Goal: Information Seeking & Learning: Learn about a topic

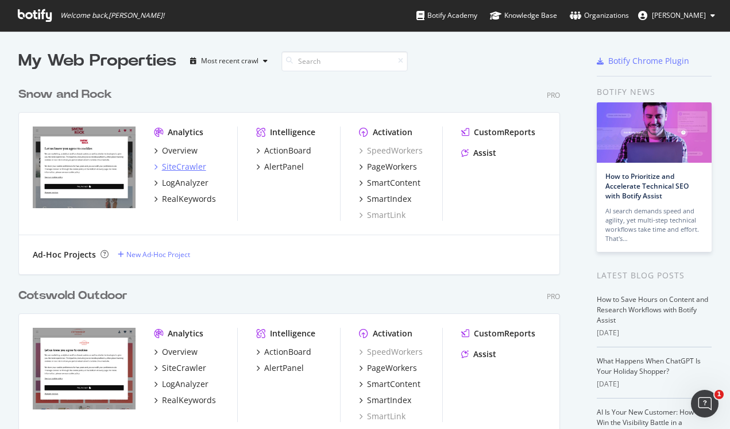
click at [188, 163] on div "SiteCrawler" at bounding box center [184, 166] width 44 height 11
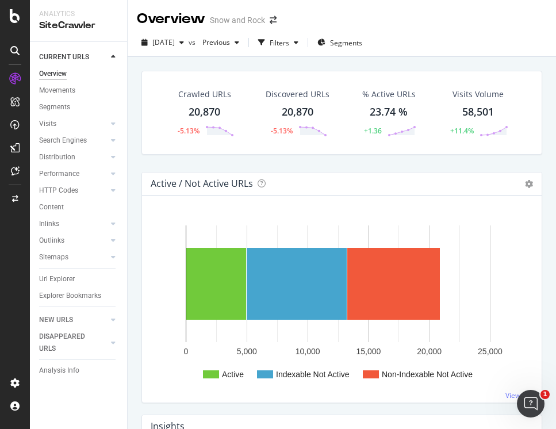
click at [273, 11] on div "Overview Snow and Rock" at bounding box center [212, 19] width 151 height 20
click at [273, 16] on icon "arrow-right-arrow-left" at bounding box center [272, 20] width 7 height 8
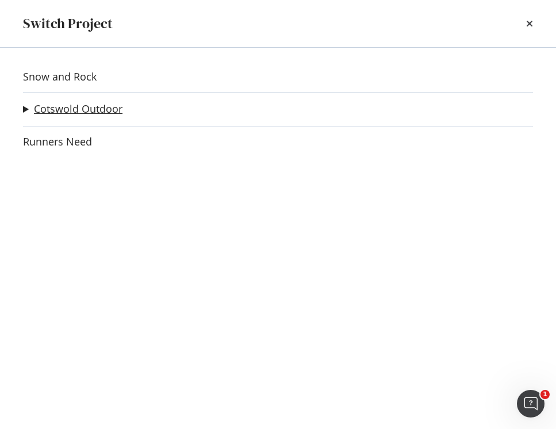
click at [86, 111] on link "Cotswold Outdoor" at bounding box center [78, 109] width 88 height 12
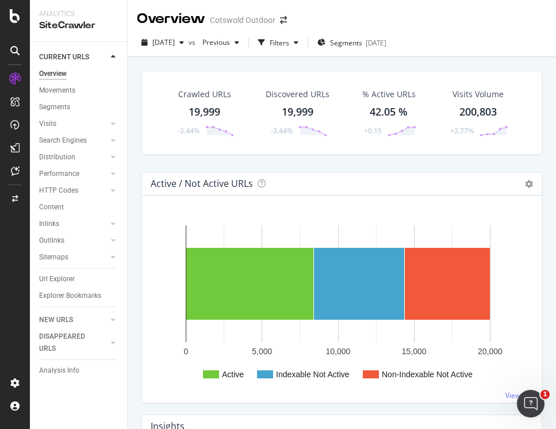
click at [199, 115] on div "19,999" at bounding box center [204, 112] width 32 height 15
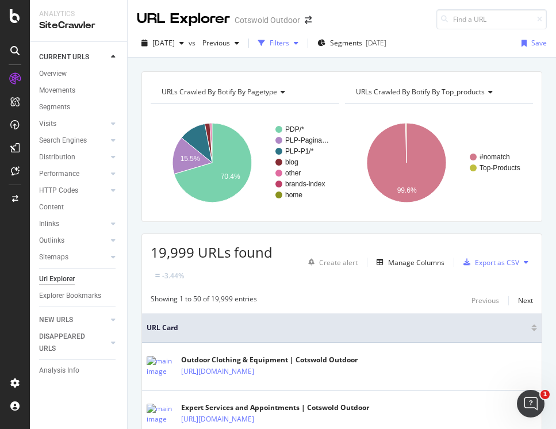
click at [289, 46] on div "Filters" at bounding box center [279, 43] width 20 height 10
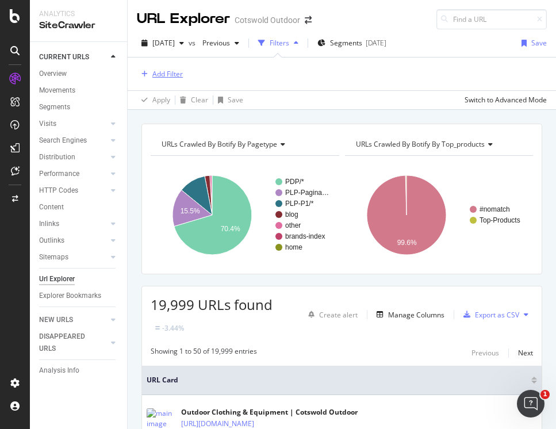
click at [159, 78] on div "Add Filter" at bounding box center [167, 74] width 30 height 10
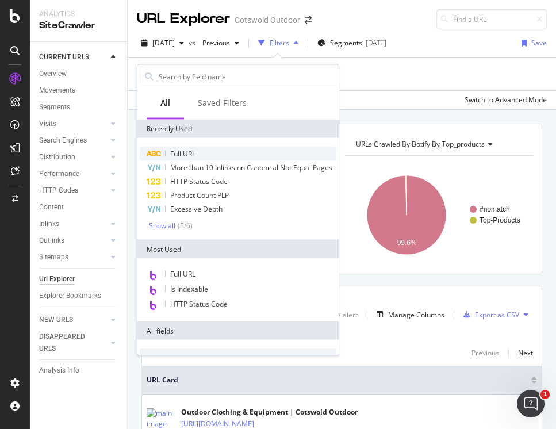
click at [196, 156] on div "Full URL" at bounding box center [238, 154] width 196 height 14
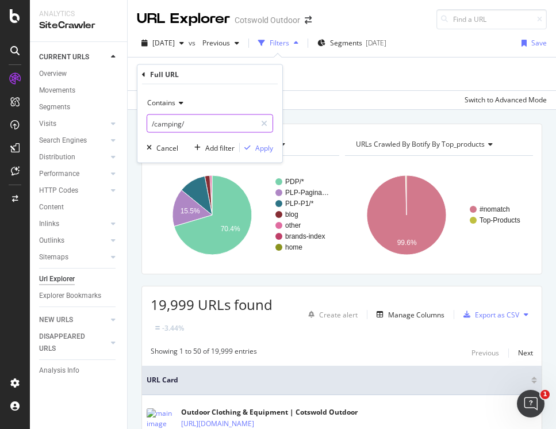
click at [174, 120] on input "/camping/" at bounding box center [201, 123] width 109 height 18
click at [142, 75] on icon at bounding box center [143, 74] width 3 height 7
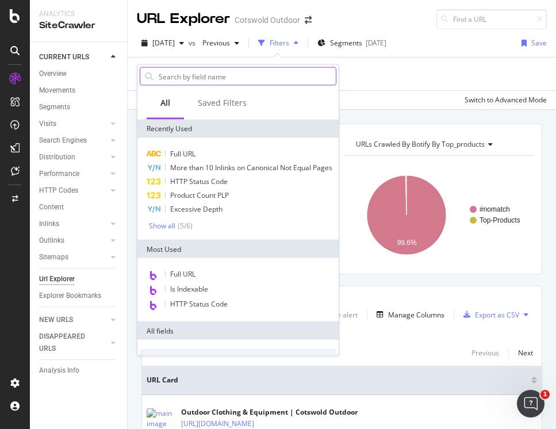
click at [195, 75] on input "text" at bounding box center [246, 76] width 178 height 17
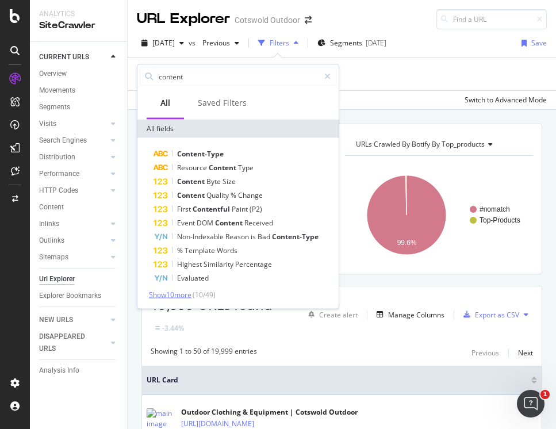
type input "content"
click at [184, 293] on span "Show 10 more" at bounding box center [170, 295] width 43 height 10
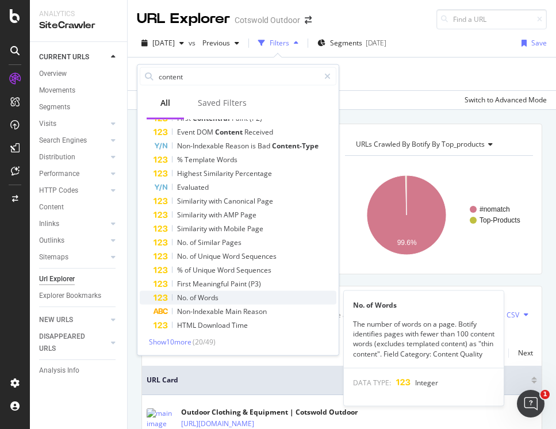
scroll to position [91, 0]
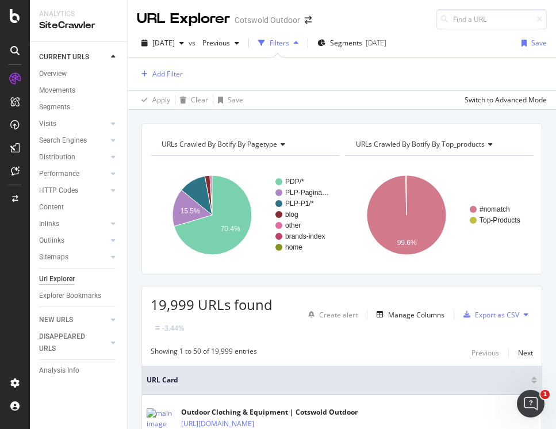
click at [400, 103] on div "Apply Clear Save Switch to Advanced Mode" at bounding box center [342, 99] width 428 height 19
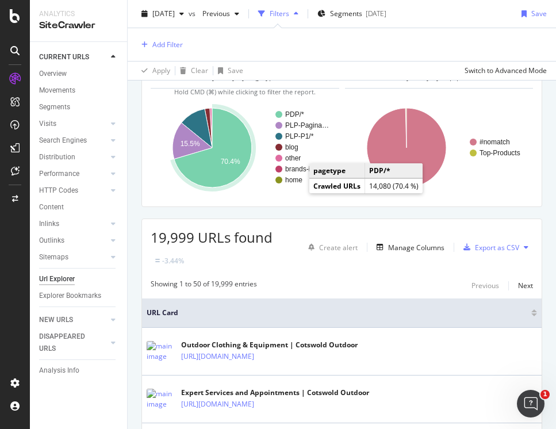
scroll to position [0, 0]
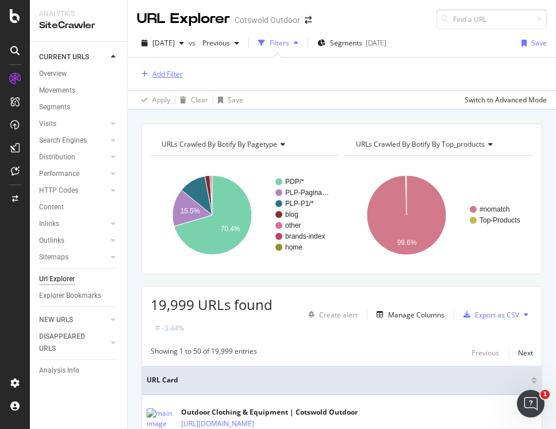
click at [176, 71] on div "Add Filter" at bounding box center [167, 74] width 30 height 10
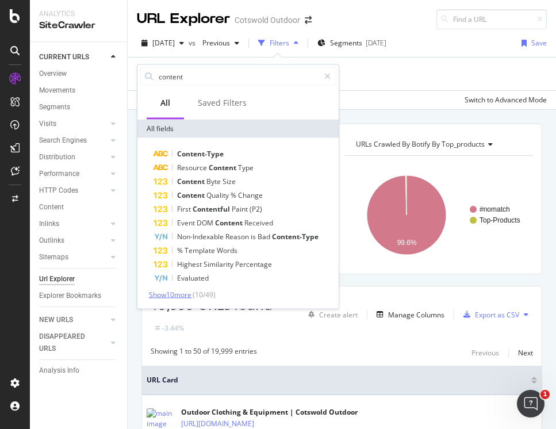
click at [191, 295] on span "Show 10 more" at bounding box center [170, 295] width 43 height 10
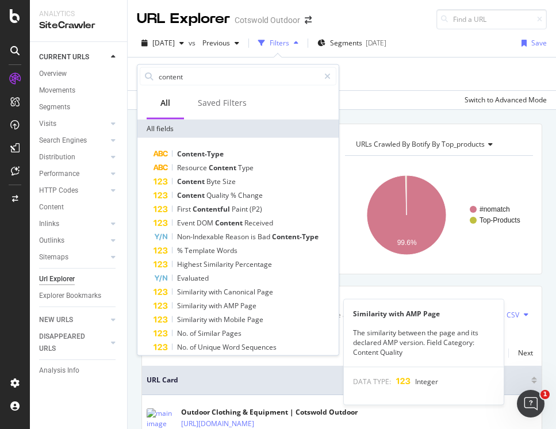
scroll to position [1, 0]
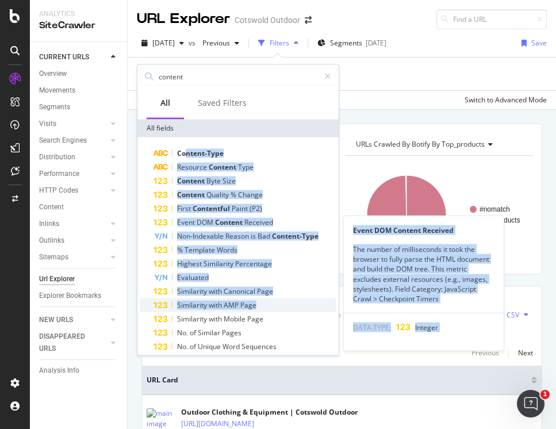
drag, startPoint x: 187, startPoint y: 153, endPoint x: 269, endPoint y: 303, distance: 171.5
click at [269, 303] on div "Content-Type Resource Content Type Content Byte Size Content Quality % Change F…" at bounding box center [238, 285] width 196 height 276
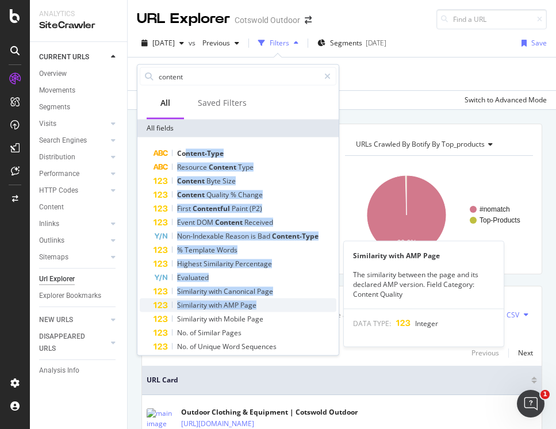
scroll to position [91, 0]
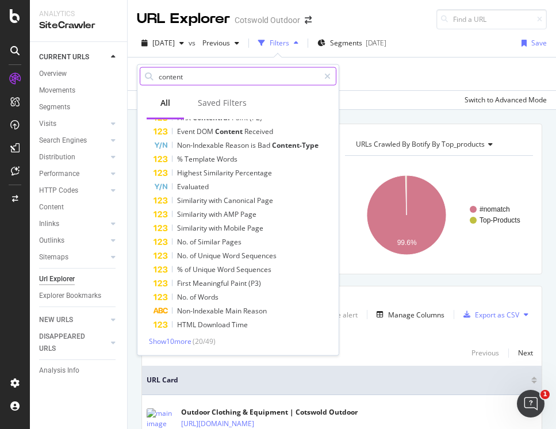
click at [244, 76] on input "content" at bounding box center [237, 76] width 161 height 17
type input "word"
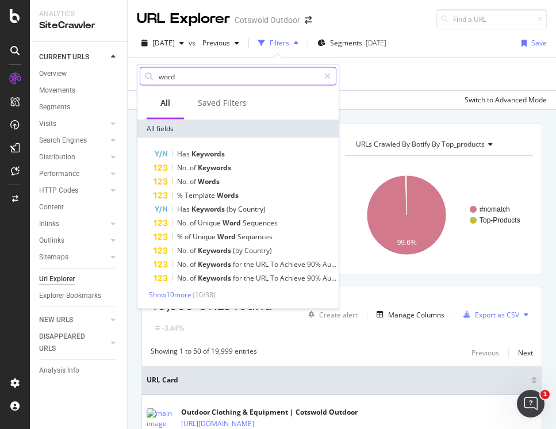
scroll to position [0, 0]
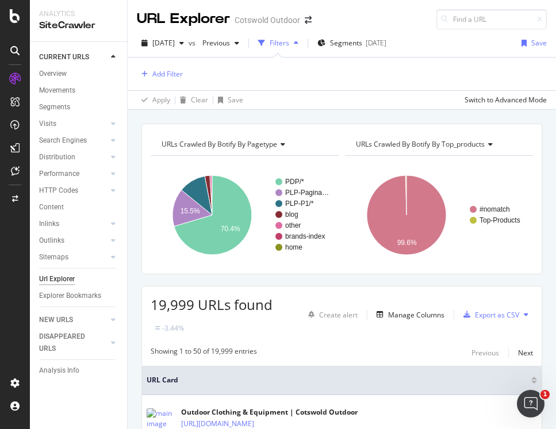
click at [394, 81] on div "Add Filter" at bounding box center [342, 73] width 410 height 33
